Goal: Task Accomplishment & Management: Manage account settings

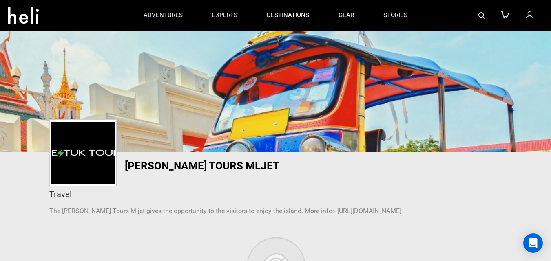
click at [527, 16] on icon at bounding box center [528, 15] width 7 height 11
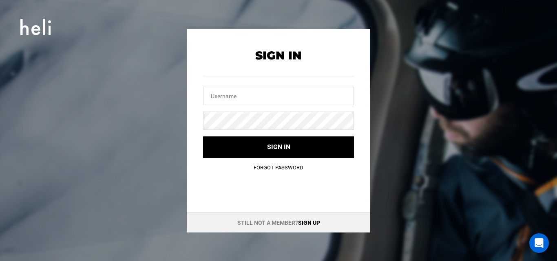
click at [306, 223] on link "Sign up" at bounding box center [309, 223] width 22 height 7
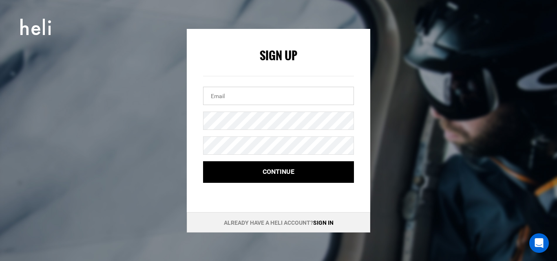
click at [251, 97] on input "email" at bounding box center [278, 96] width 151 height 18
paste input "[EMAIL_ADDRESS][DOMAIN_NAME]"
type input "[EMAIL_ADDRESS][DOMAIN_NAME]"
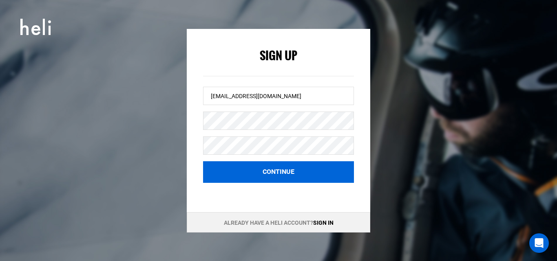
click at [264, 170] on button "Continue" at bounding box center [278, 172] width 151 height 22
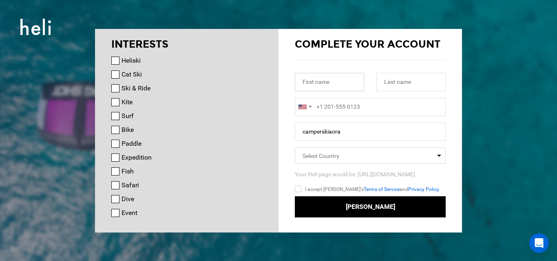
click at [315, 82] on input "text" at bounding box center [329, 82] width 69 height 18
paste input "Kia Ora"
type input "Kia Ora"
paste input "Campers"
type input "Campers"
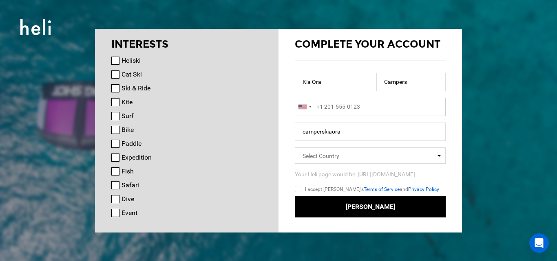
type input "+1"
click at [333, 106] on input "+1" at bounding box center [370, 107] width 151 height 18
paste input "64211764079"
drag, startPoint x: 330, startPoint y: 108, endPoint x: 319, endPoint y: 110, distance: 10.8
click at [319, 110] on input "[PHONE_NUMBER]" at bounding box center [370, 107] width 151 height 18
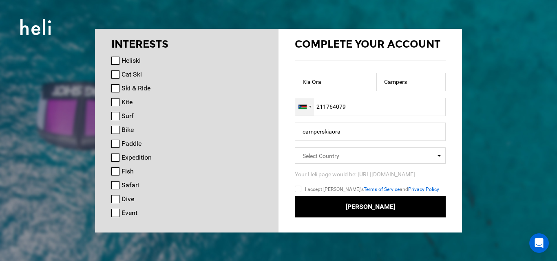
click at [310, 107] on div at bounding box center [310, 107] width 2 height 2
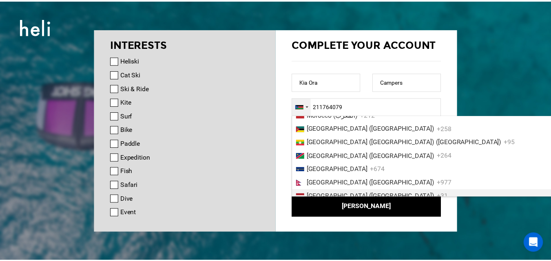
scroll to position [2027, 0]
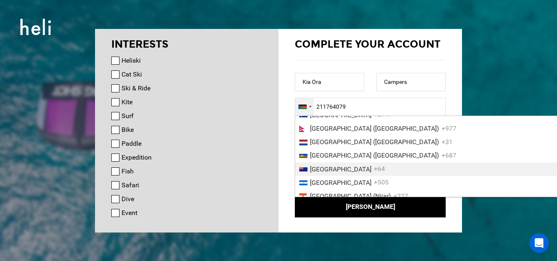
click at [326, 171] on span "[GEOGRAPHIC_DATA]" at bounding box center [341, 169] width 62 height 8
type input "[PHONE_NUMBER]"
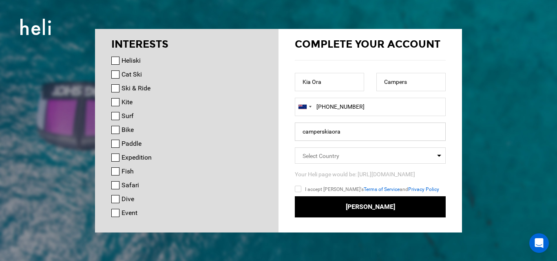
click at [334, 132] on input "camperskiaora" at bounding box center [370, 132] width 151 height 18
paste input "Kiaoracampers"
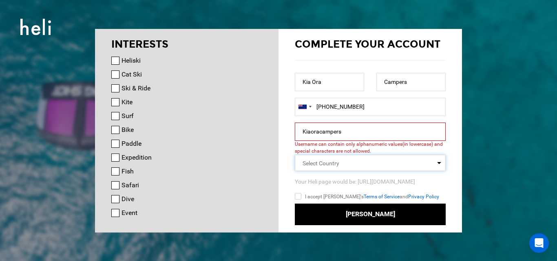
click at [355, 136] on input "Kiaoracampers" at bounding box center [370, 132] width 151 height 18
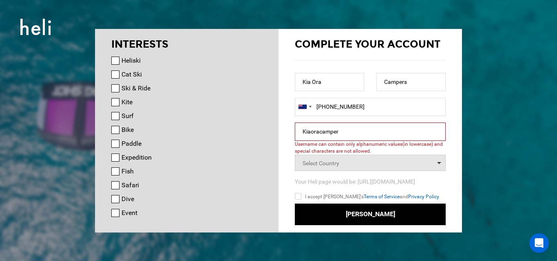
click at [338, 163] on span "Select Country" at bounding box center [320, 163] width 37 height 7
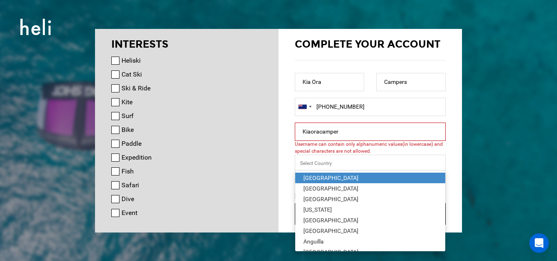
click at [304, 132] on input "Kiaoracamper" at bounding box center [370, 132] width 151 height 18
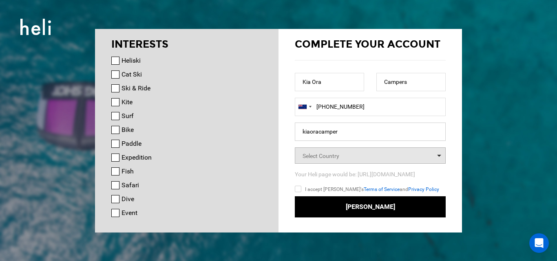
type input "kiaoracamper"
click at [321, 158] on span "Select Country" at bounding box center [320, 156] width 37 height 7
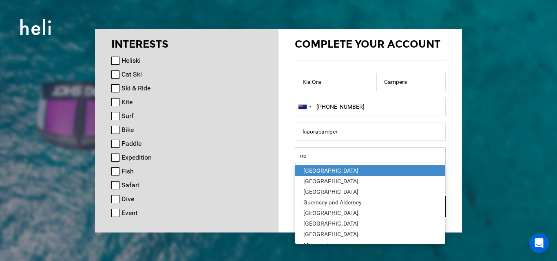
type input "new"
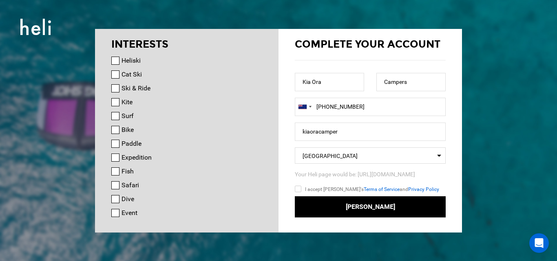
click at [299, 192] on input "I accept [PERSON_NAME]'s Terms of Service and Privacy Policy" at bounding box center [310, 191] width 30 height 12
checkbox input "true"
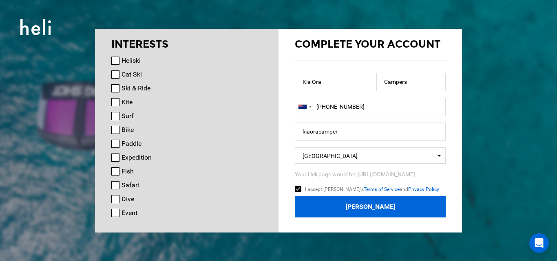
click at [370, 208] on button "[PERSON_NAME]" at bounding box center [370, 207] width 151 height 22
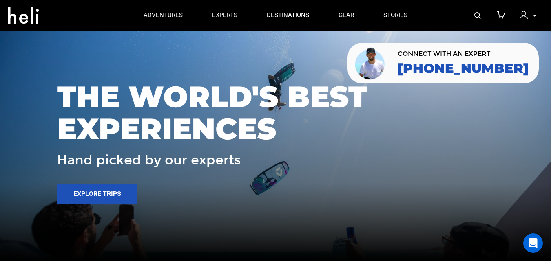
click at [534, 16] on icon at bounding box center [534, 16] width 4 height 2
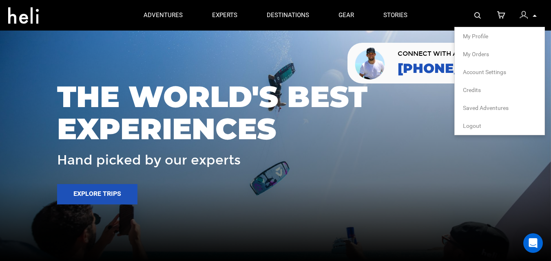
click at [478, 36] on span "My Profile" at bounding box center [475, 36] width 25 height 7
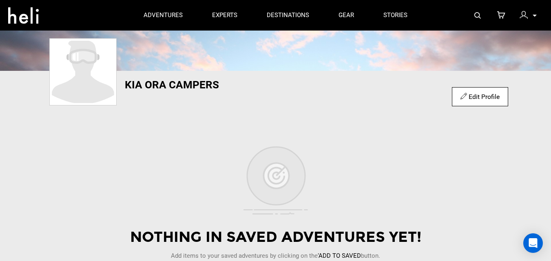
scroll to position [82, 0]
click at [474, 92] on div "Edit Profile" at bounding box center [480, 96] width 56 height 19
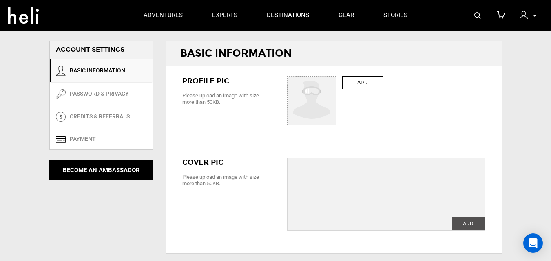
type input "Kia Ora"
type input "Campers"
type input "kiaoracamper"
type input "[EMAIL_ADDRESS][DOMAIN_NAME]"
type input "[PHONE_NUMBER]"
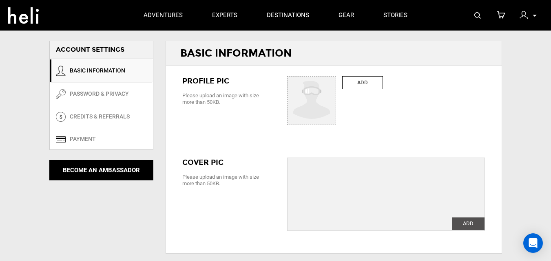
click at [357, 85] on label "ADD" at bounding box center [362, 82] width 41 height 13
click at [336, 85] on input "ADD" at bounding box center [311, 101] width 49 height 49
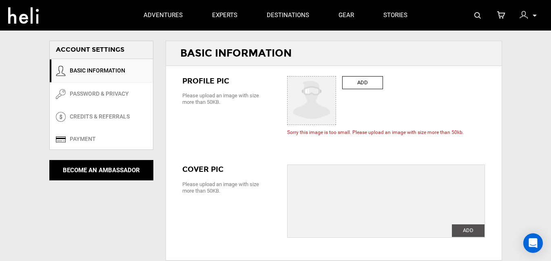
click at [374, 85] on label "ADD" at bounding box center [362, 82] width 41 height 13
click at [336, 85] on input "ADD" at bounding box center [311, 101] width 49 height 49
click at [306, 105] on input "ADD" at bounding box center [311, 101] width 49 height 49
type input "C:\fakepath\loggo.jpg"
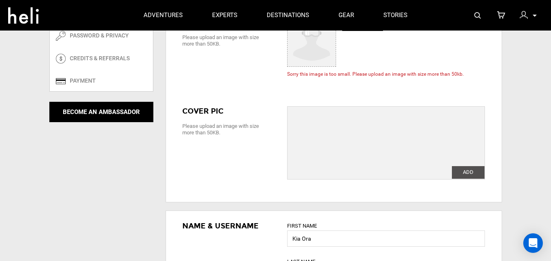
scroll to position [82, 0]
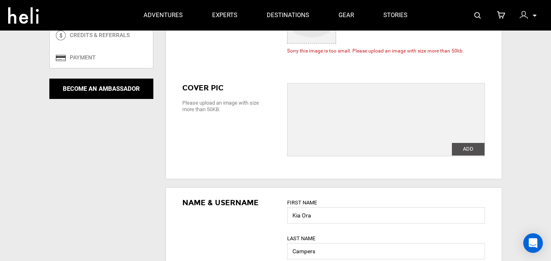
click at [469, 149] on label "ADD" at bounding box center [468, 149] width 33 height 13
click at [469, 149] on input "ADD" at bounding box center [468, 149] width 33 height 13
type input "C:\fakepath\Kia-Ora-Campers-Campervan-image-New-[GEOGRAPHIC_DATA]-8.jpg"
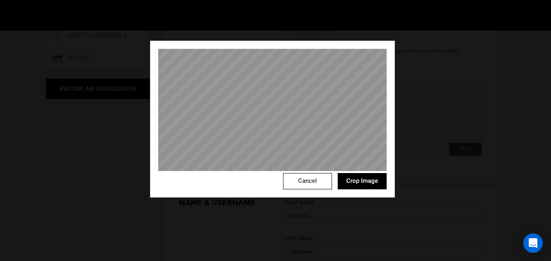
click at [361, 183] on button "Crop Image" at bounding box center [361, 181] width 49 height 16
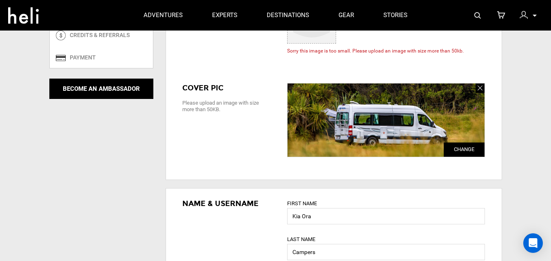
scroll to position [0, 0]
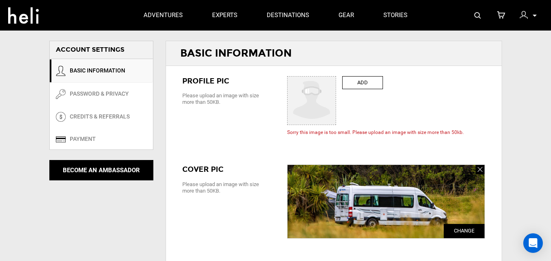
click at [361, 81] on label "ADD" at bounding box center [362, 82] width 41 height 13
click at [336, 81] on input "ADD" at bounding box center [311, 101] width 49 height 49
click at [366, 83] on label "ADD" at bounding box center [362, 82] width 41 height 13
click at [336, 83] on input "ADD" at bounding box center [311, 101] width 49 height 49
type input "C:\fakepath\loggo - Copy.jpg"
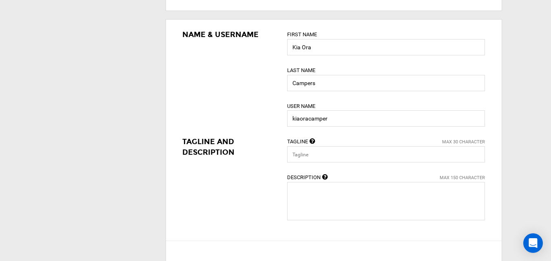
scroll to position [285, 0]
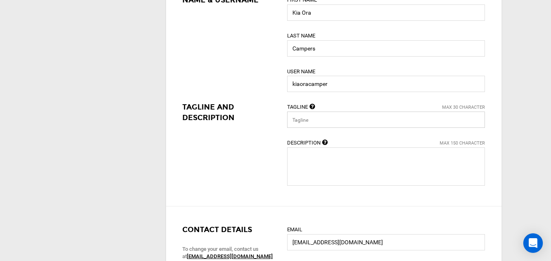
click at [314, 121] on input "text" at bounding box center [386, 120] width 198 height 16
paste input "Motorhome For Hire NZ"
type input "Motorhome For Hire NZ"
paste textarea "At My Best Choice, we believe in providing a professional, transparent, and rel…"
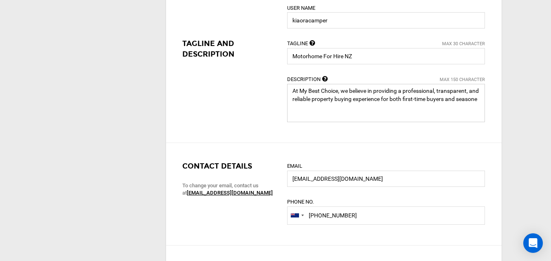
scroll to position [367, 0]
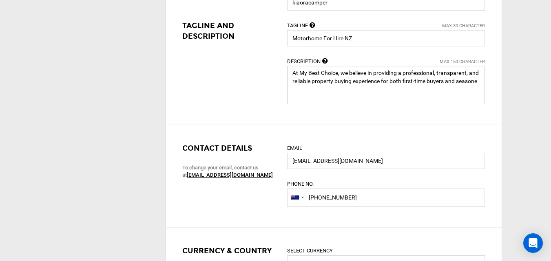
click at [419, 96] on textarea at bounding box center [386, 85] width 198 height 38
drag, startPoint x: 445, startPoint y: 82, endPoint x: 495, endPoint y: 88, distance: 50.1
click at [495, 88] on div "Name & Username First Name [PERSON_NAME] Last Name Campers User Name kiaoracamp…" at bounding box center [333, 14] width 335 height 222
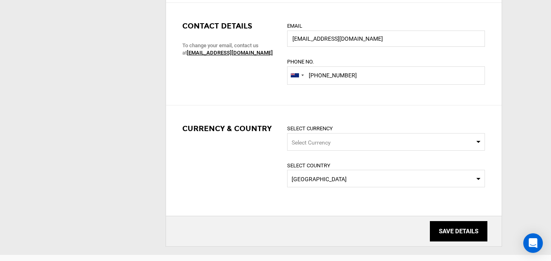
scroll to position [530, 0]
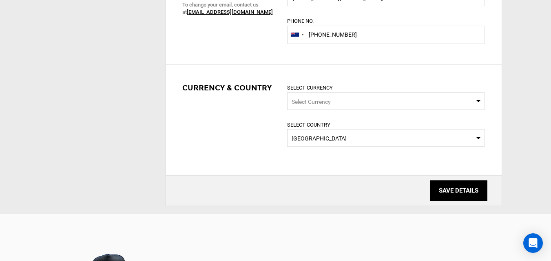
click at [344, 100] on span "Select Currency" at bounding box center [386, 102] width 198 height 18
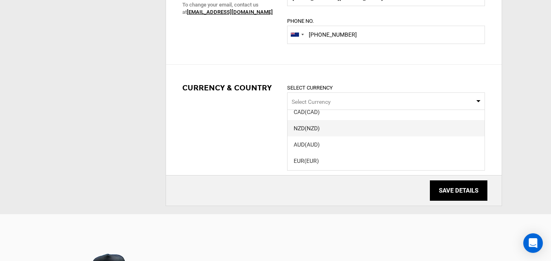
click at [311, 127] on span "(NZD)" at bounding box center [311, 128] width 15 height 7
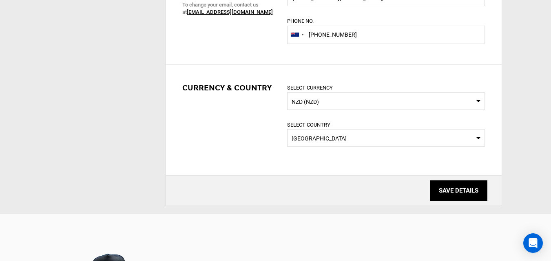
scroll to position [571, 0]
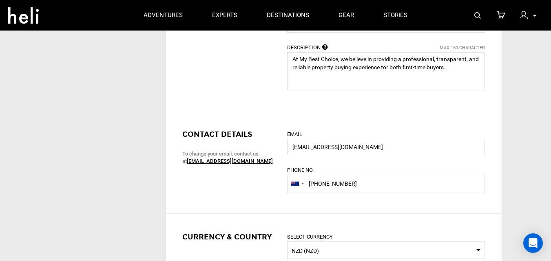
scroll to position [367, 0]
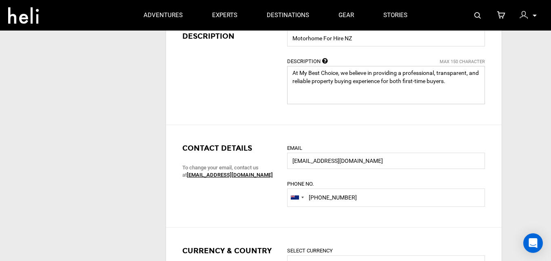
click at [456, 86] on textarea at bounding box center [386, 85] width 198 height 38
paste textarea "[URL]"
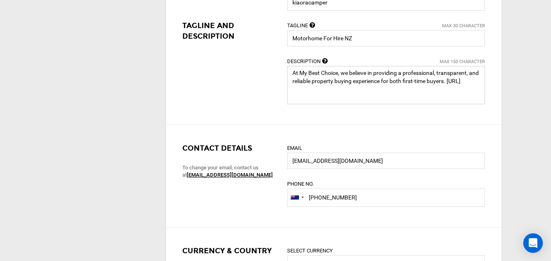
drag, startPoint x: 467, startPoint y: 73, endPoint x: 474, endPoint y: 90, distance: 19.2
click at [474, 90] on textarea at bounding box center [386, 85] width 198 height 38
paste textarea "[URL][DOMAIN_NAME]"
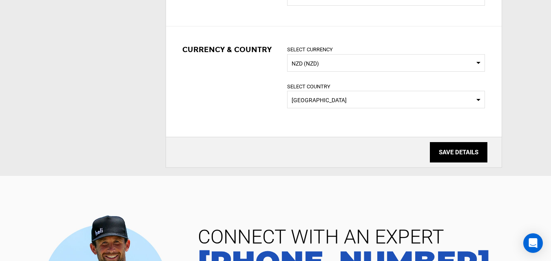
scroll to position [652, 0]
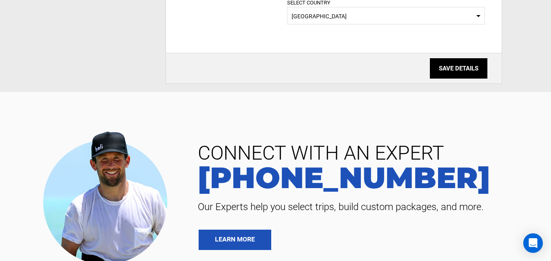
type textarea "At My Best Choice, we believe in providing a professional, transparent. [URL][D…"
click at [457, 71] on input "SAVE DETAILS" at bounding box center [458, 68] width 57 height 20
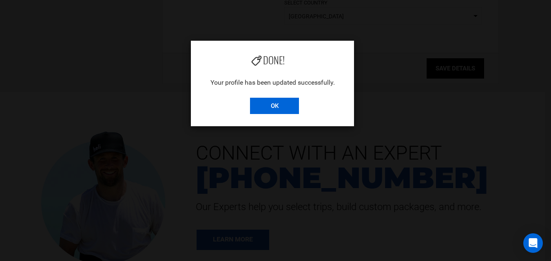
click at [276, 108] on input "OK" at bounding box center [274, 106] width 49 height 16
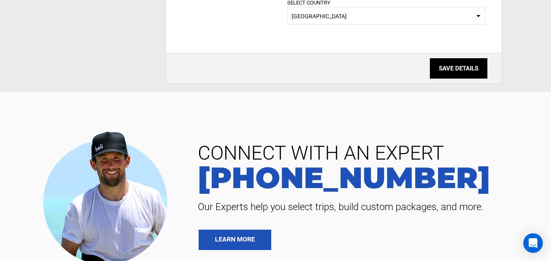
click at [455, 68] on input "SAVE DETAILS" at bounding box center [458, 68] width 57 height 20
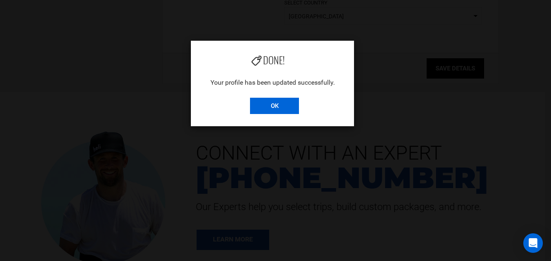
click at [269, 108] on input "OK" at bounding box center [274, 106] width 49 height 16
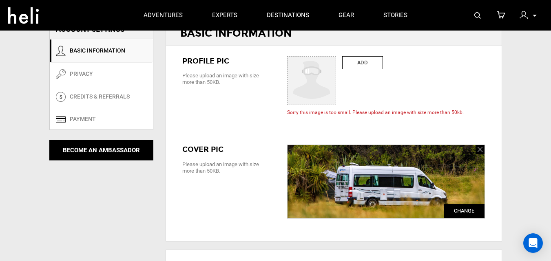
scroll to position [0, 0]
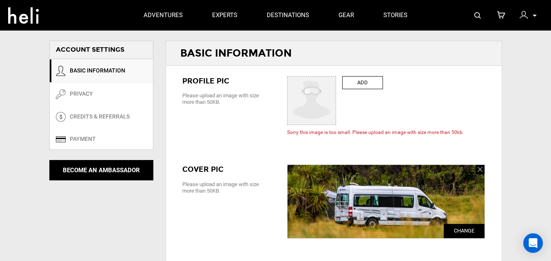
click at [307, 101] on input "ADD" at bounding box center [311, 101] width 49 height 49
click at [358, 84] on label "ADD" at bounding box center [362, 82] width 41 height 13
click at [336, 84] on input "ADD" at bounding box center [311, 101] width 49 height 49
click at [315, 104] on input "ADD" at bounding box center [311, 101] width 49 height 49
click at [325, 110] on input "ADD" at bounding box center [311, 101] width 49 height 49
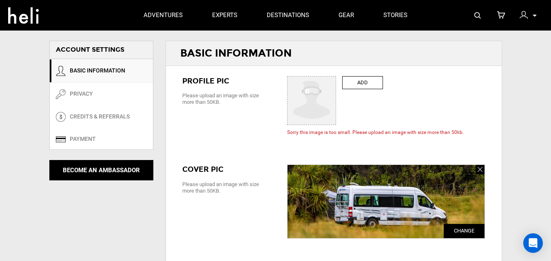
click at [367, 85] on label "ADD" at bounding box center [362, 82] width 41 height 13
click at [336, 85] on input "ADD" at bounding box center [311, 101] width 49 height 49
type input "C:\fakepath\Kia-Ora-Campers-campervan-10.jpg"
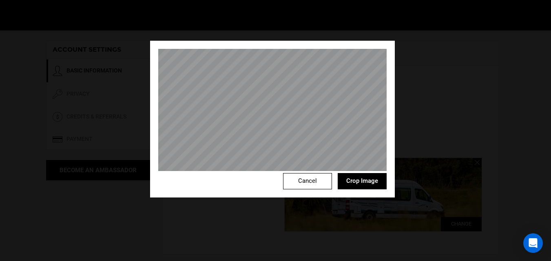
click at [344, 184] on button "Crop Image" at bounding box center [361, 181] width 49 height 16
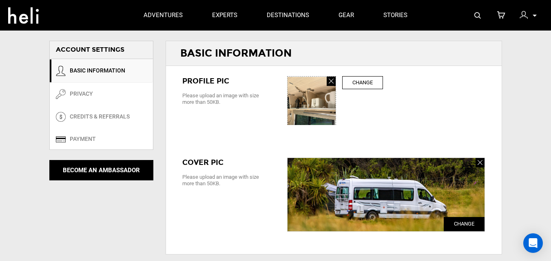
drag, startPoint x: 329, startPoint y: 79, endPoint x: 333, endPoint y: 90, distance: 11.5
click at [328, 79] on icon at bounding box center [330, 81] width 4 height 7
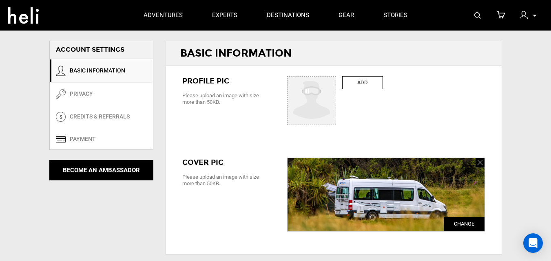
click at [357, 86] on label "ADD" at bounding box center [362, 82] width 41 height 13
click at [336, 86] on input "ADD" at bounding box center [311, 101] width 49 height 49
type input "C:\fakepath\loggo.jpg"
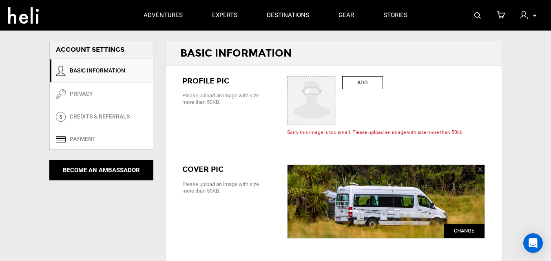
click at [311, 108] on input "ADD" at bounding box center [311, 101] width 49 height 49
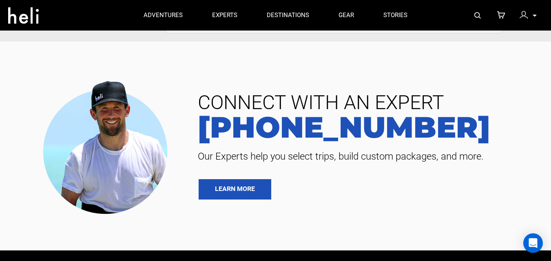
scroll to position [652, 0]
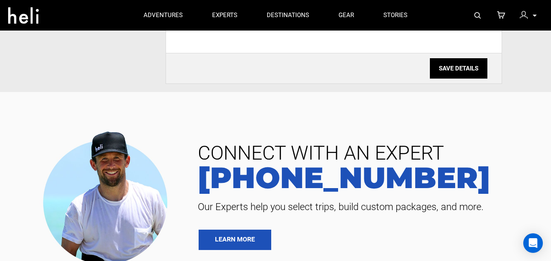
click at [467, 73] on input "SAVE DETAILS" at bounding box center [458, 68] width 57 height 20
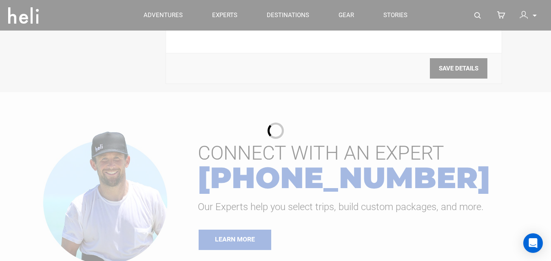
click at [467, 73] on div at bounding box center [275, 130] width 551 height 261
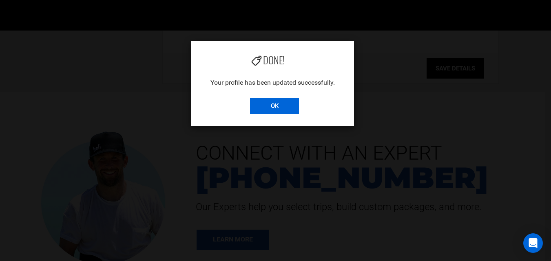
click at [273, 109] on input "OK" at bounding box center [274, 106] width 49 height 16
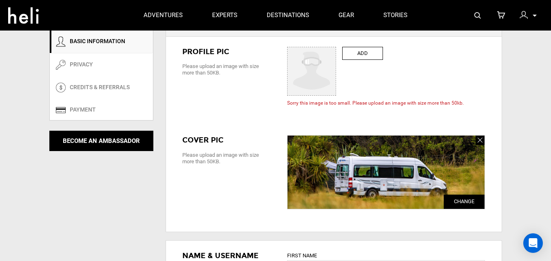
scroll to position [0, 0]
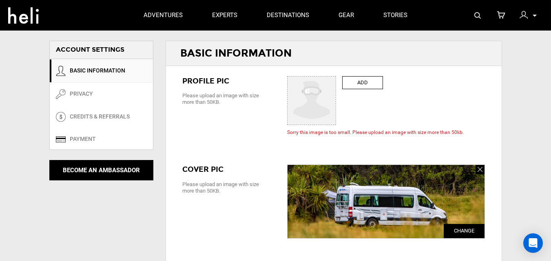
click at [533, 16] on icon at bounding box center [534, 16] width 4 height 2
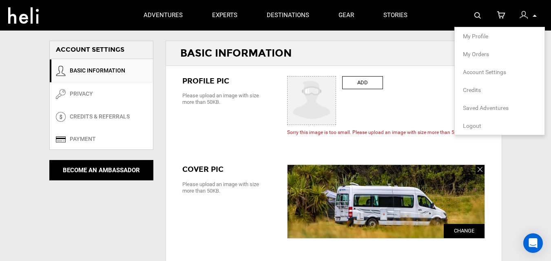
click at [480, 35] on span "My Profile" at bounding box center [475, 36] width 25 height 7
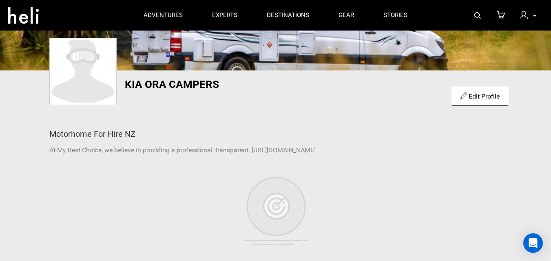
scroll to position [41, 0]
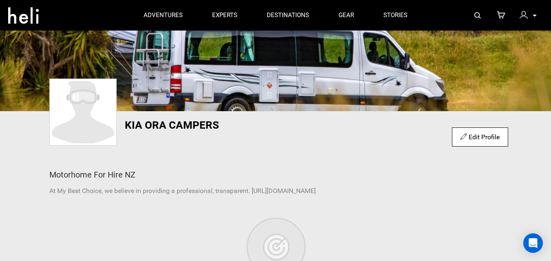
click at [98, 117] on img at bounding box center [82, 112] width 63 height 62
click at [82, 120] on img at bounding box center [82, 112] width 63 height 62
click at [477, 135] on link "Edit Profile" at bounding box center [479, 137] width 39 height 8
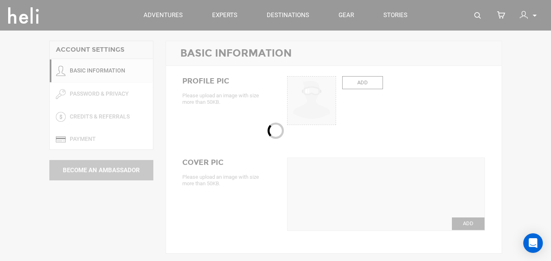
type input "Kia Ora"
type input "Campers"
type input "kiaoracamper"
type input "Motorhome For Hire NZ"
type textarea "At My Best Choice, we believe in providing a professional, transparent. [URL][D…"
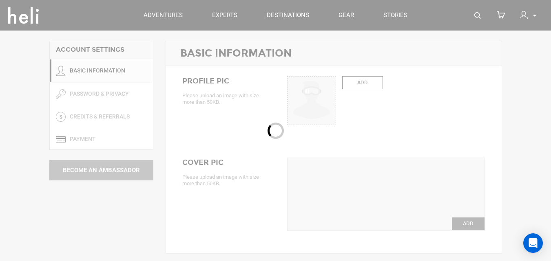
type input "[EMAIL_ADDRESS][DOMAIN_NAME]"
type input "[PHONE_NUMBER]"
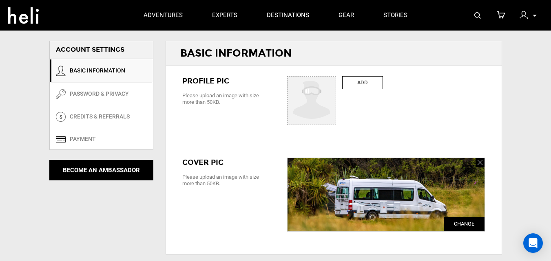
click at [361, 86] on label "ADD" at bounding box center [362, 82] width 41 height 13
click at [336, 86] on input "ADD" at bounding box center [311, 101] width 49 height 49
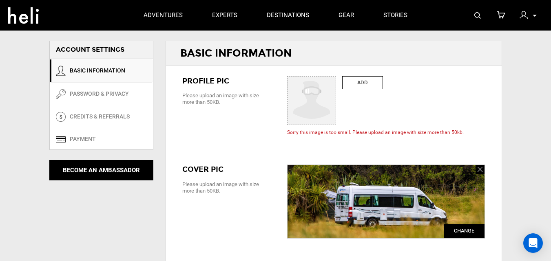
click at [363, 82] on label "ADD" at bounding box center [362, 82] width 41 height 13
click at [336, 82] on input "ADD" at bounding box center [311, 101] width 49 height 49
type input "C:\fakepath\loggo - Copy.jpg"
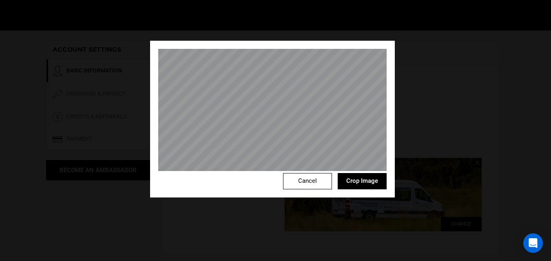
click at [365, 181] on button "Crop Image" at bounding box center [361, 181] width 49 height 16
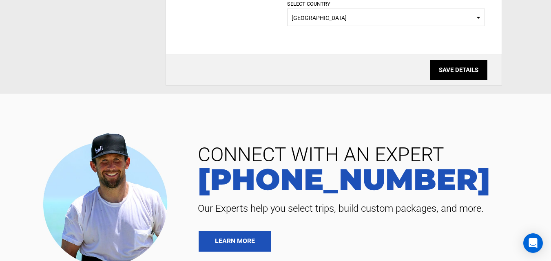
scroll to position [652, 0]
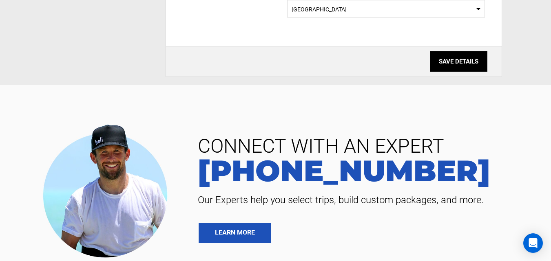
click at [456, 64] on input "SAVE DETAILS" at bounding box center [458, 61] width 57 height 20
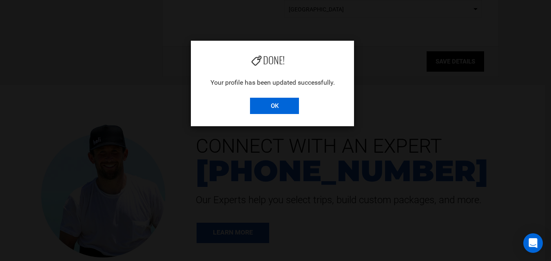
drag, startPoint x: 277, startPoint y: 106, endPoint x: 339, endPoint y: 107, distance: 61.6
click at [277, 106] on input "OK" at bounding box center [274, 106] width 49 height 16
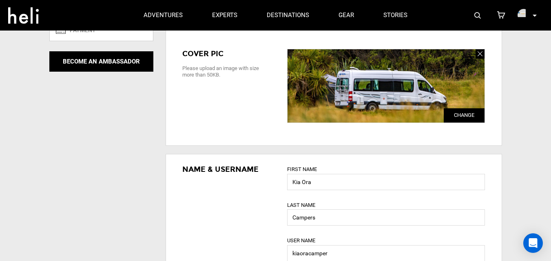
scroll to position [0, 0]
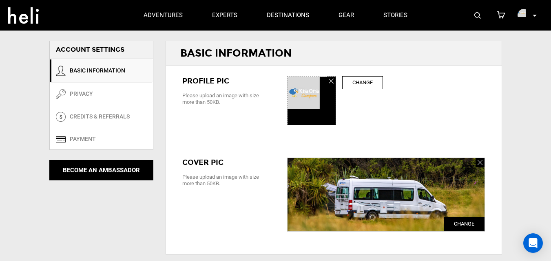
click at [535, 15] on icon at bounding box center [534, 16] width 4 height 2
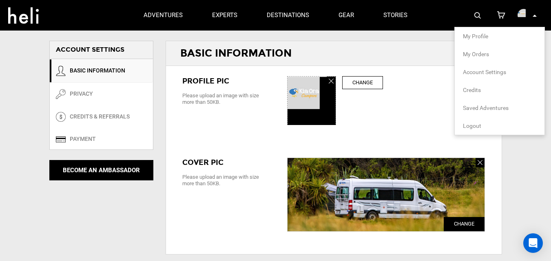
click at [480, 38] on span "My Profile" at bounding box center [475, 36] width 25 height 7
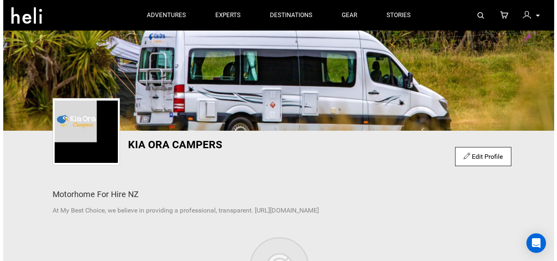
scroll to position [41, 0]
